Goal: Task Accomplishment & Management: Use online tool/utility

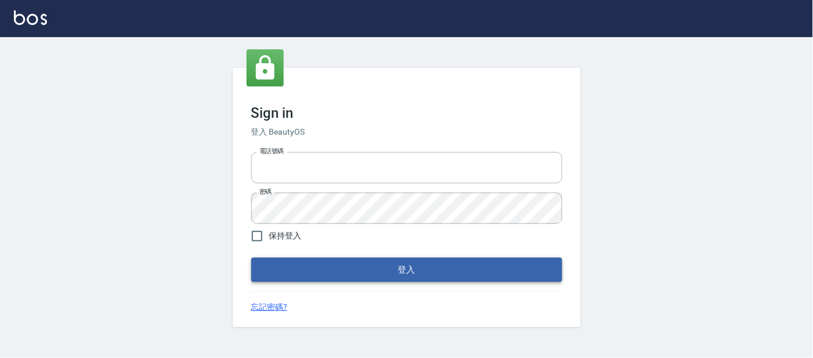
type input "25866822"
click at [379, 266] on button "登入" at bounding box center [406, 270] width 311 height 24
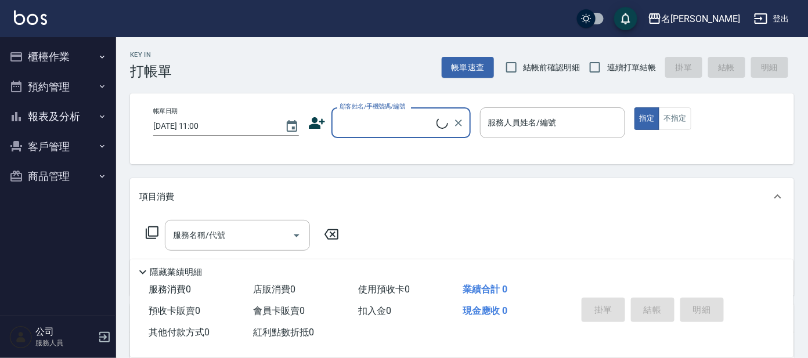
click at [73, 56] on button "櫃檯作業" at bounding box center [58, 57] width 107 height 30
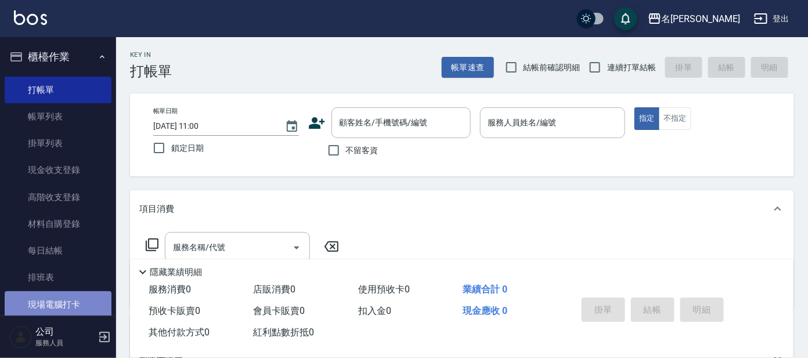
click at [74, 304] on link "現場電腦打卡" at bounding box center [58, 304] width 107 height 27
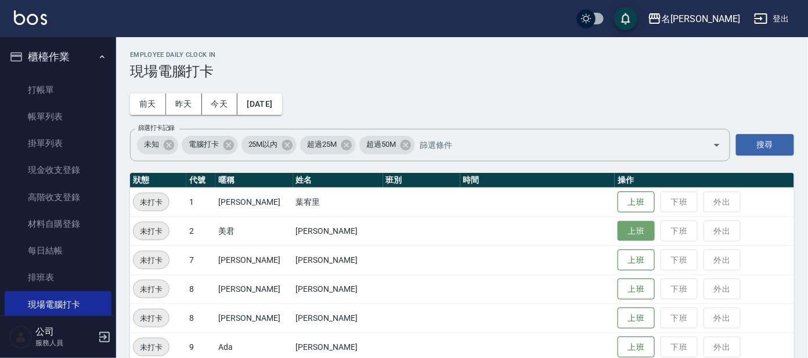
click at [618, 228] on button "上班" at bounding box center [636, 231] width 37 height 20
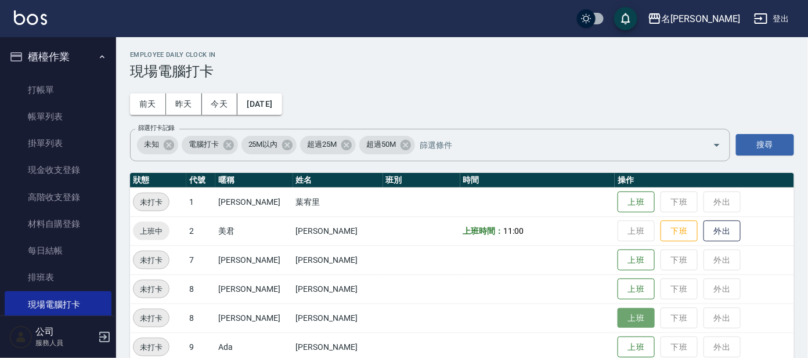
click at [625, 308] on button "上班" at bounding box center [636, 318] width 37 height 20
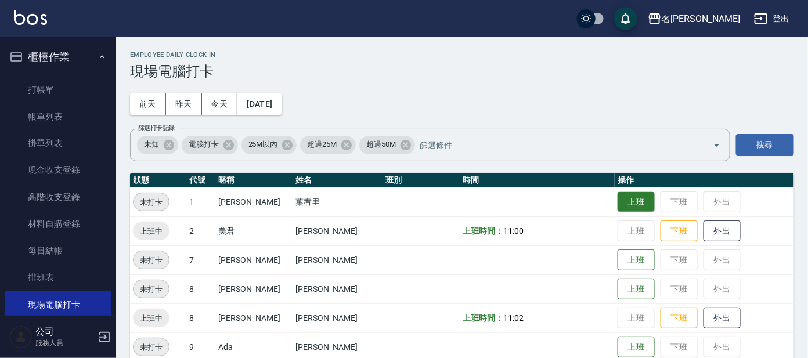
click at [622, 204] on button "上班" at bounding box center [636, 202] width 37 height 20
